Goal: Information Seeking & Learning: Learn about a topic

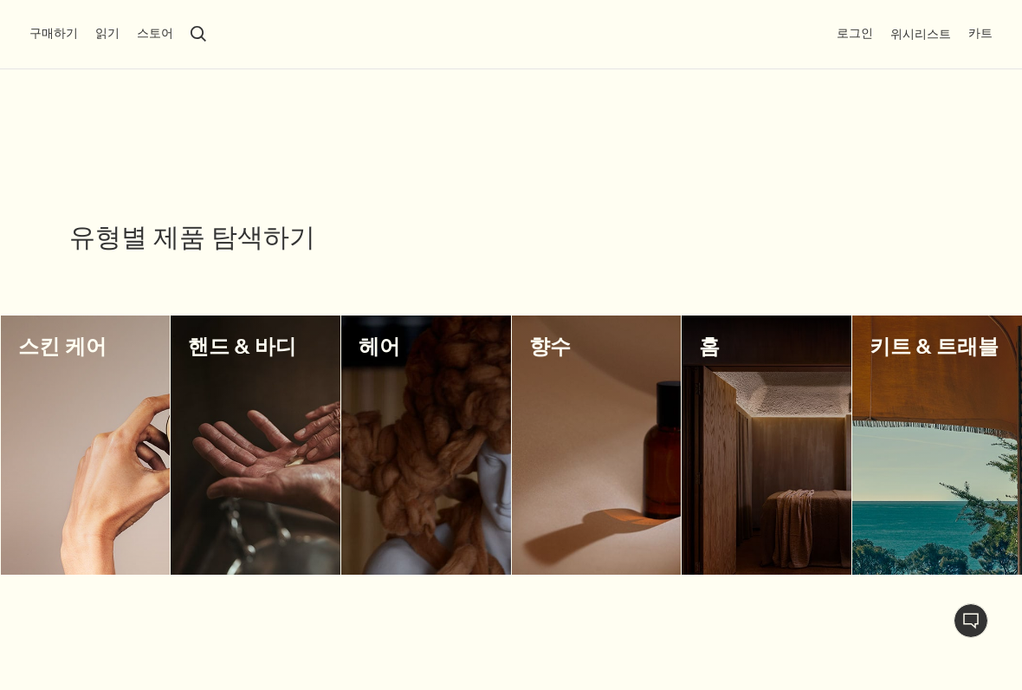
scroll to position [1384, 0]
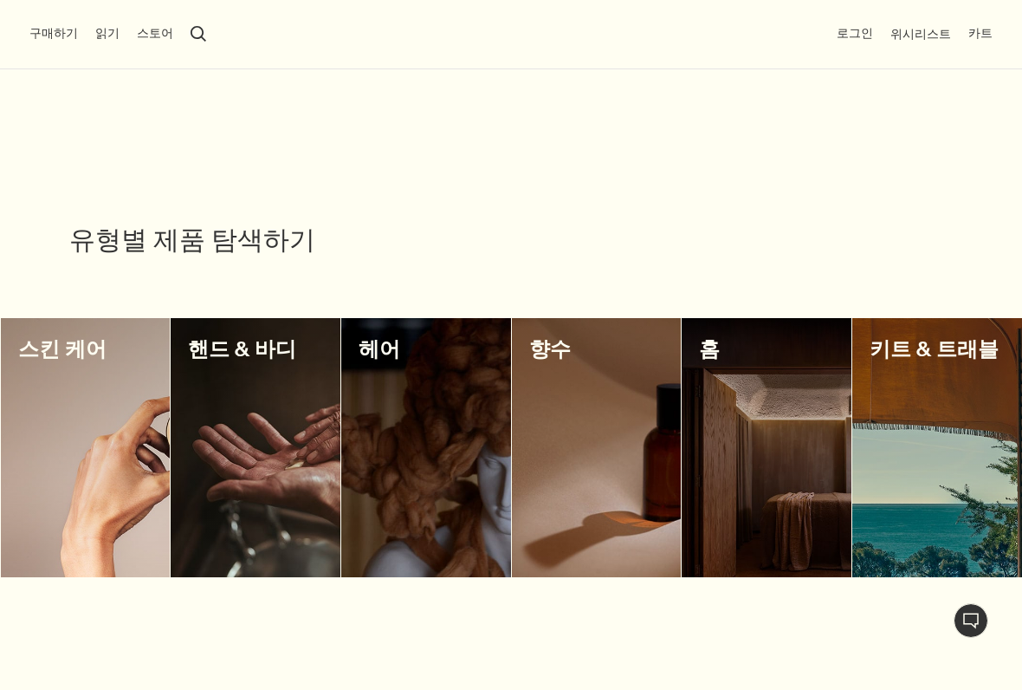
click at [600, 418] on div at bounding box center [597, 447] width 170 height 259
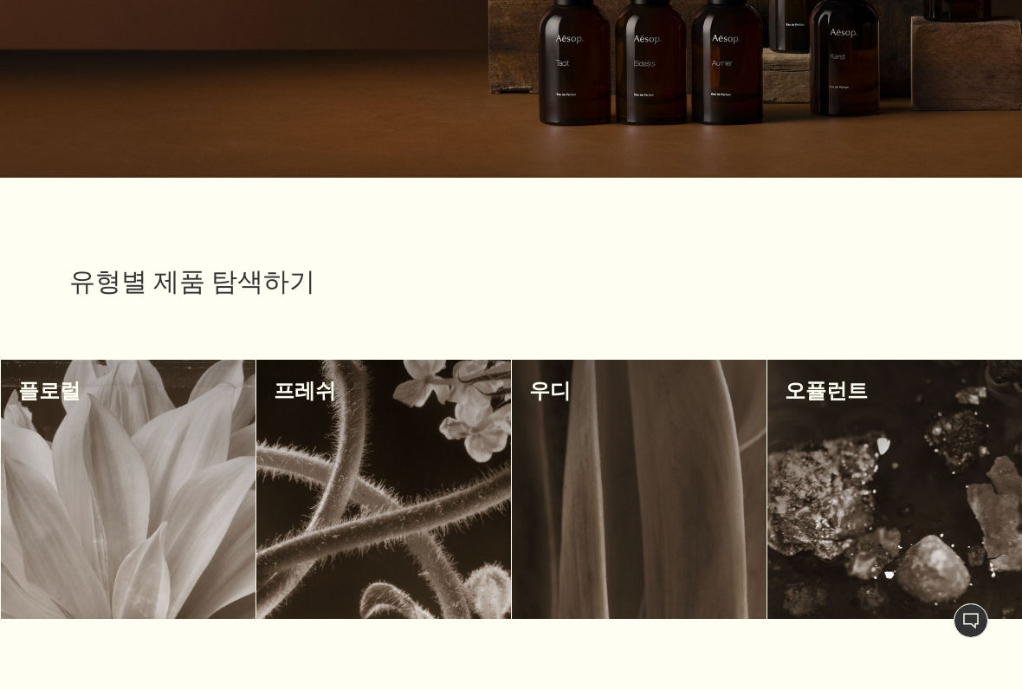
scroll to position [410, 0]
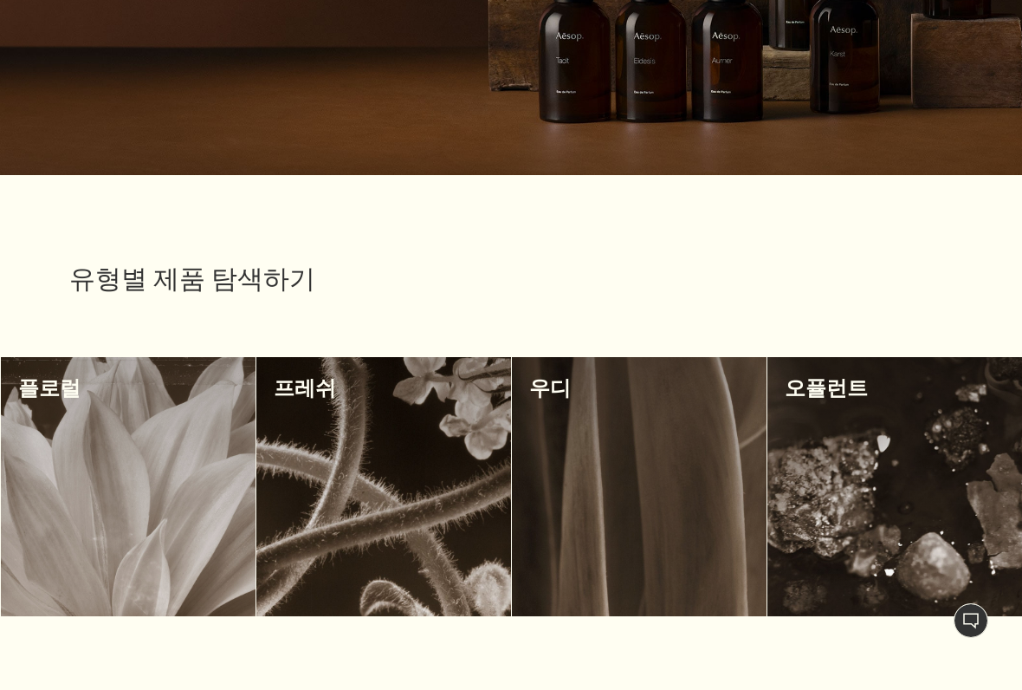
click at [618, 505] on div at bounding box center [639, 486] width 255 height 259
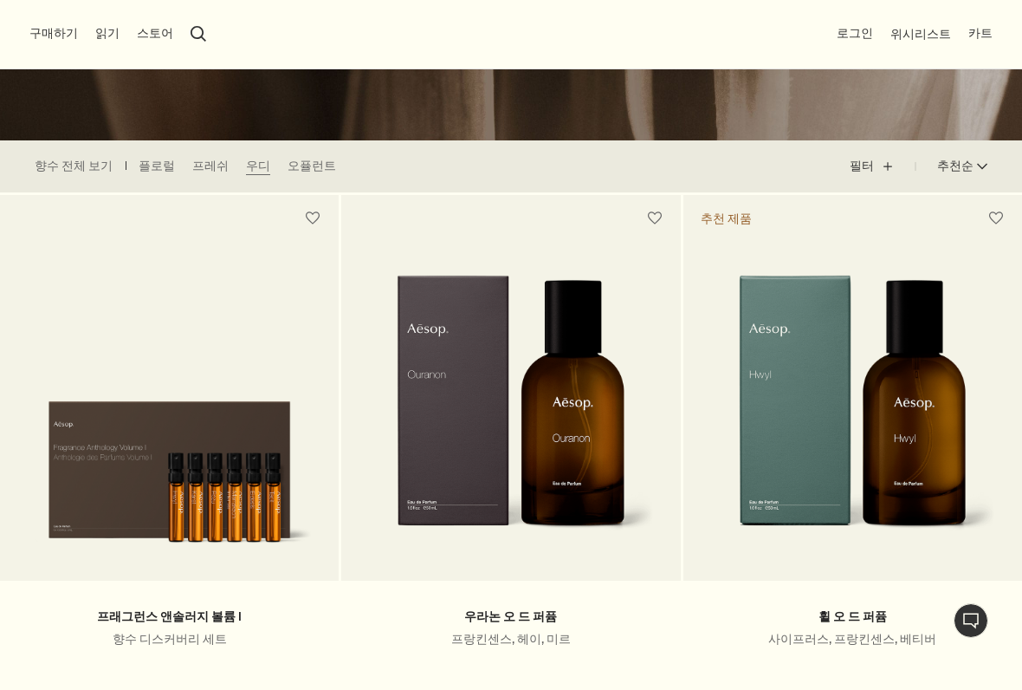
scroll to position [394, 0]
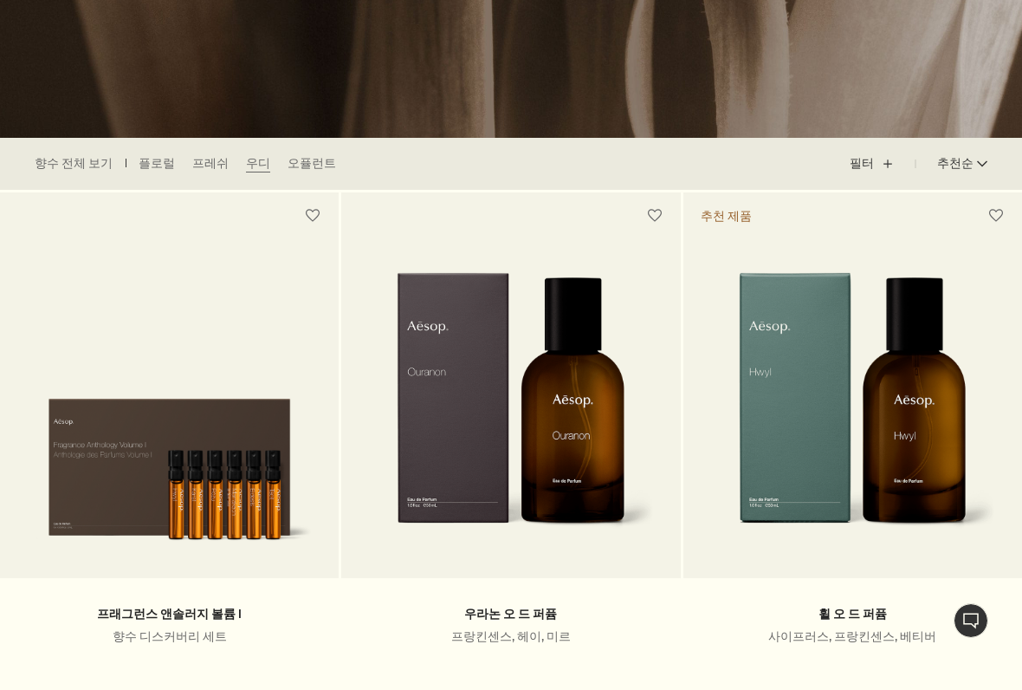
click at [68, 163] on link "향수 전체 보기" at bounding box center [74, 163] width 78 height 17
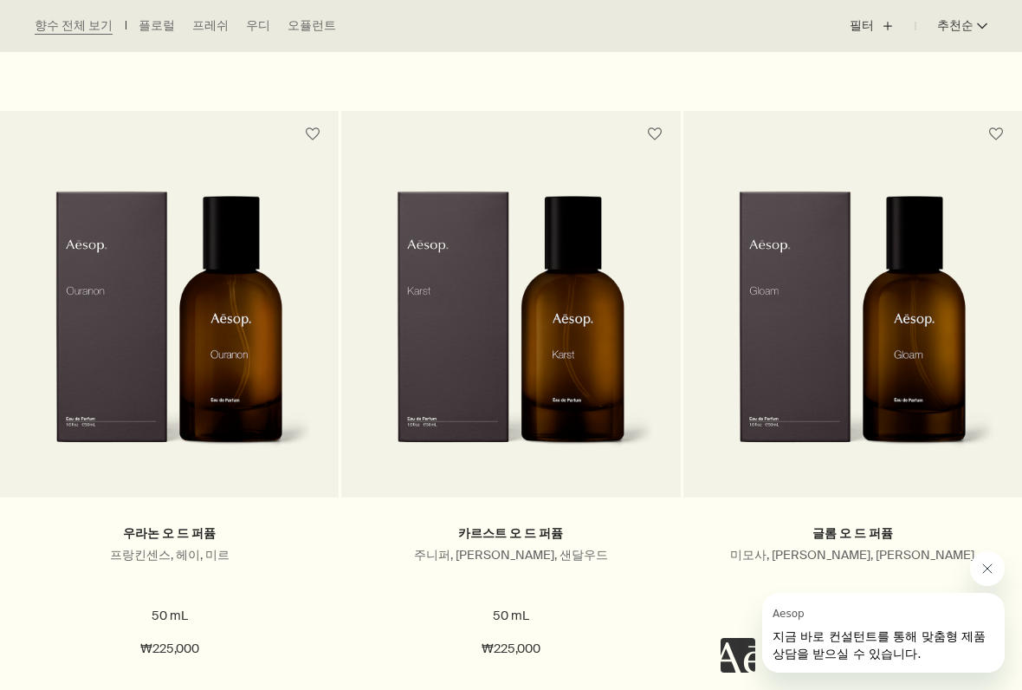
click at [968, 561] on div at bounding box center [863, 611] width 284 height 121
click at [519, 374] on img at bounding box center [510, 331] width 287 height 280
click at [515, 393] on img at bounding box center [510, 331] width 287 height 280
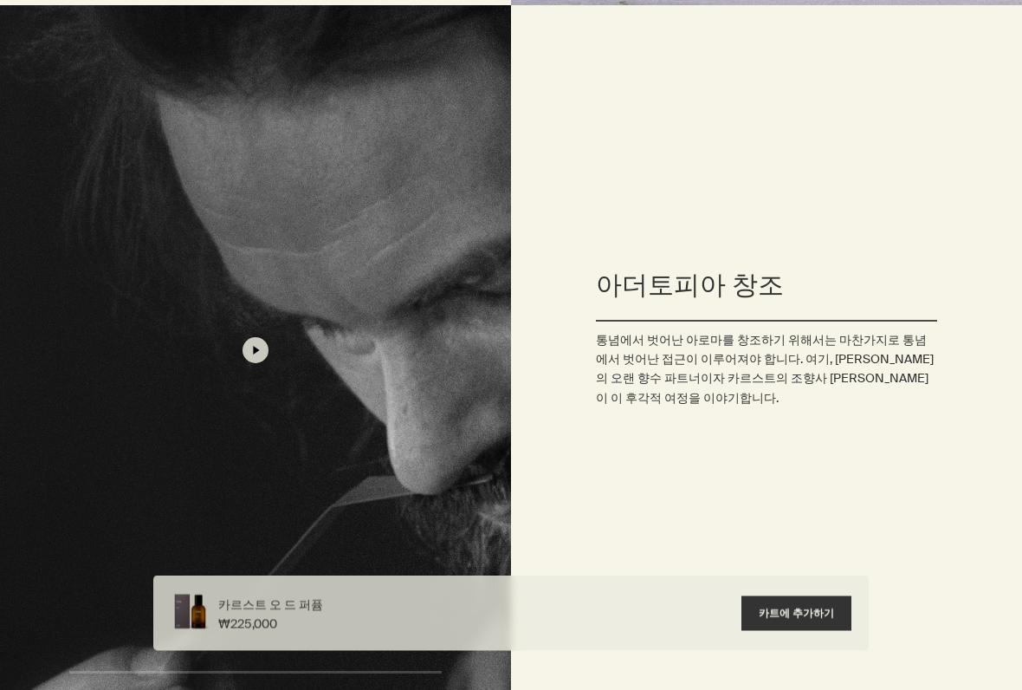
scroll to position [2576, 0]
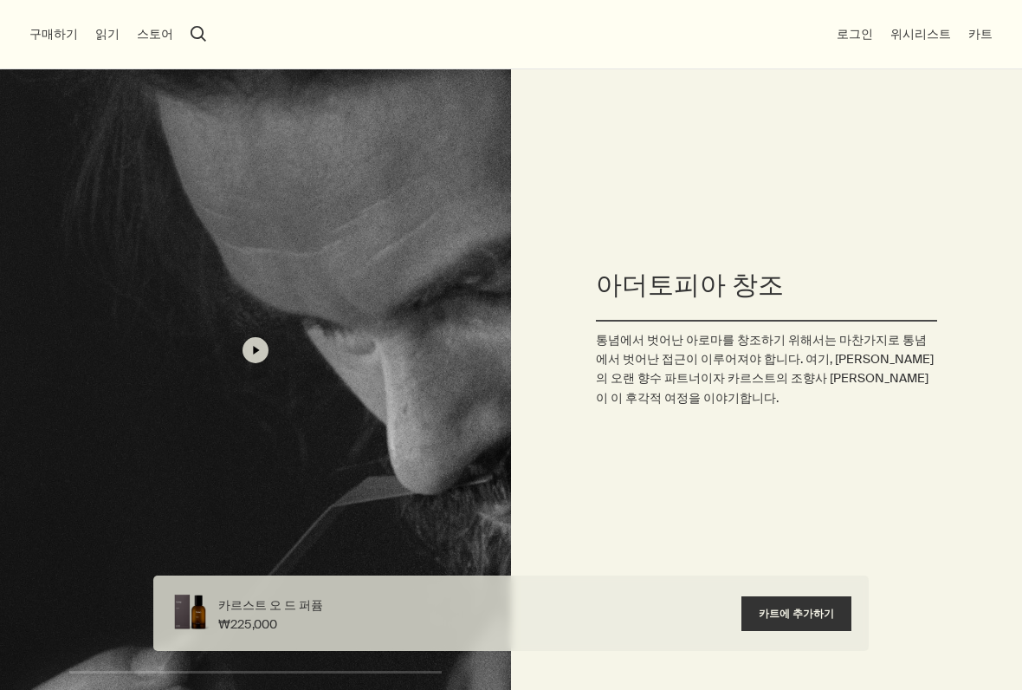
click at [255, 353] on button "button" at bounding box center [255, 350] width 511 height 690
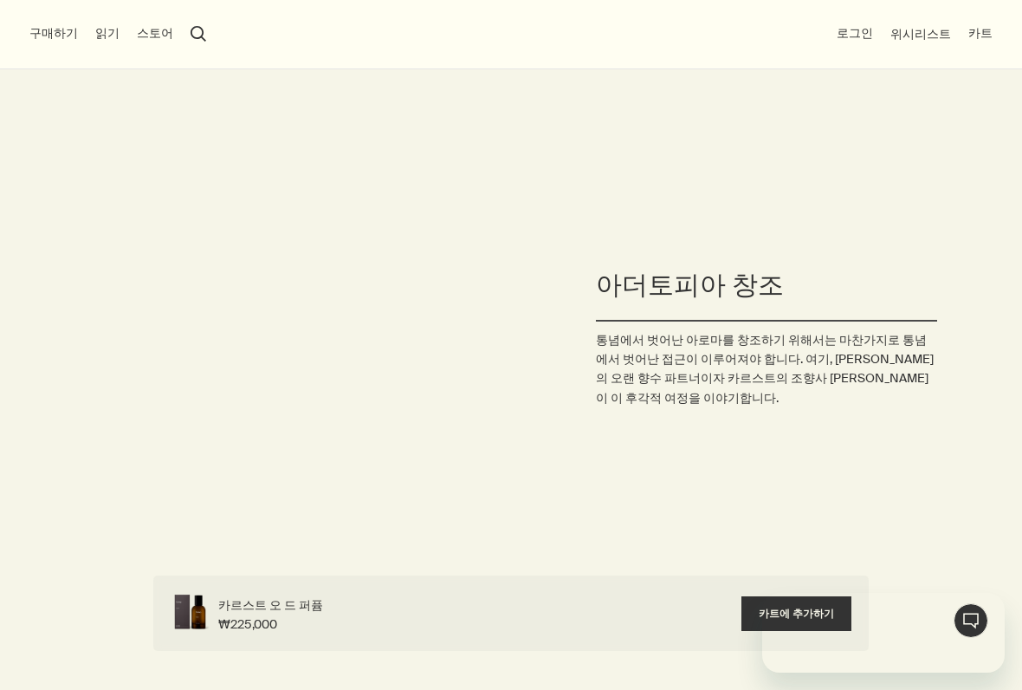
scroll to position [0, 0]
